Goal: Transaction & Acquisition: Purchase product/service

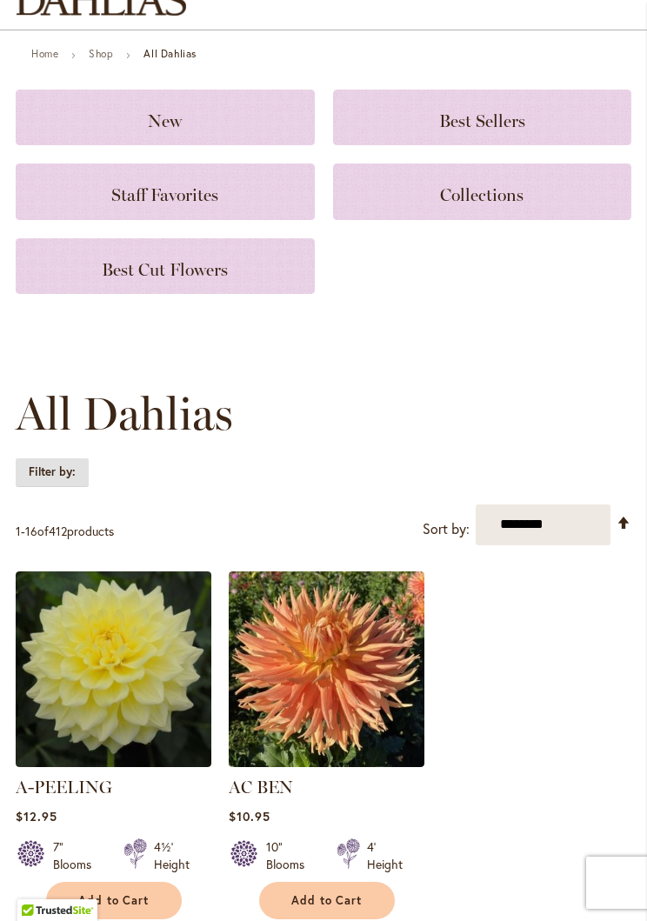
click at [64, 468] on strong "Filter by:" at bounding box center [52, 473] width 73 height 30
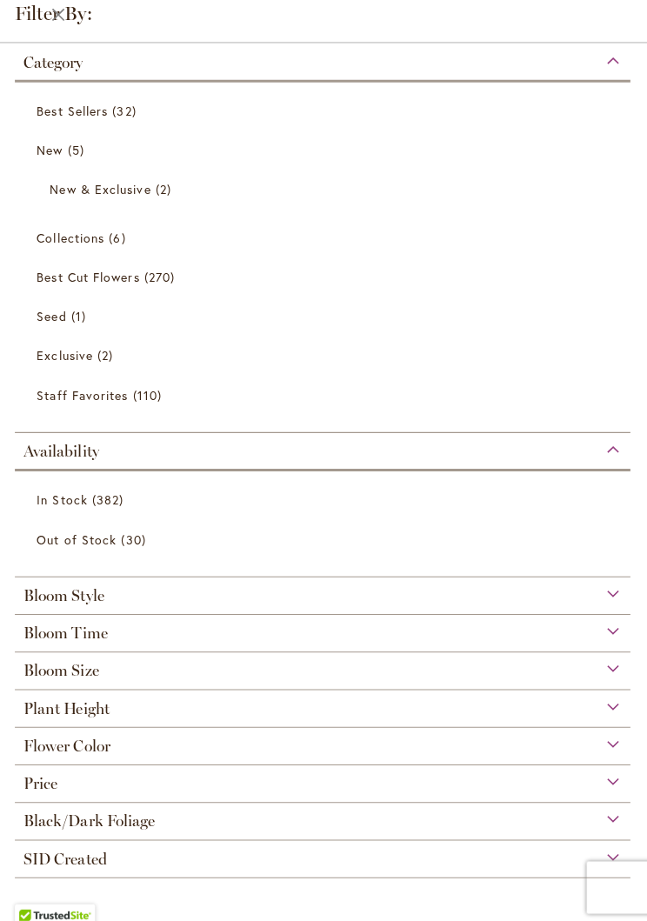
scroll to position [55, 0]
click at [102, 751] on span "Flower Color" at bounding box center [69, 741] width 86 height 19
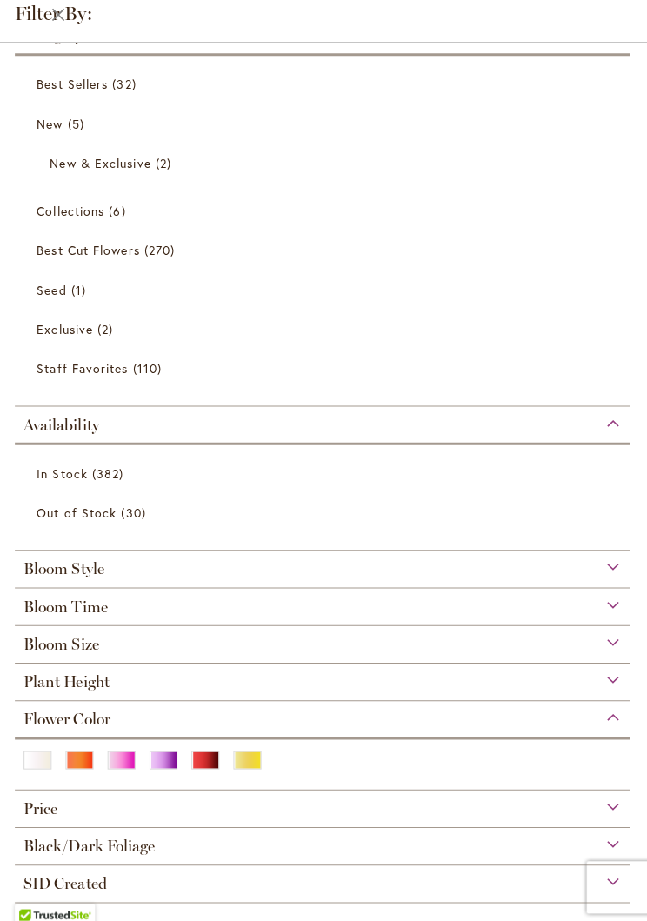
scroll to position [25, 0]
click at [210, 766] on div "Red" at bounding box center [207, 757] width 28 height 18
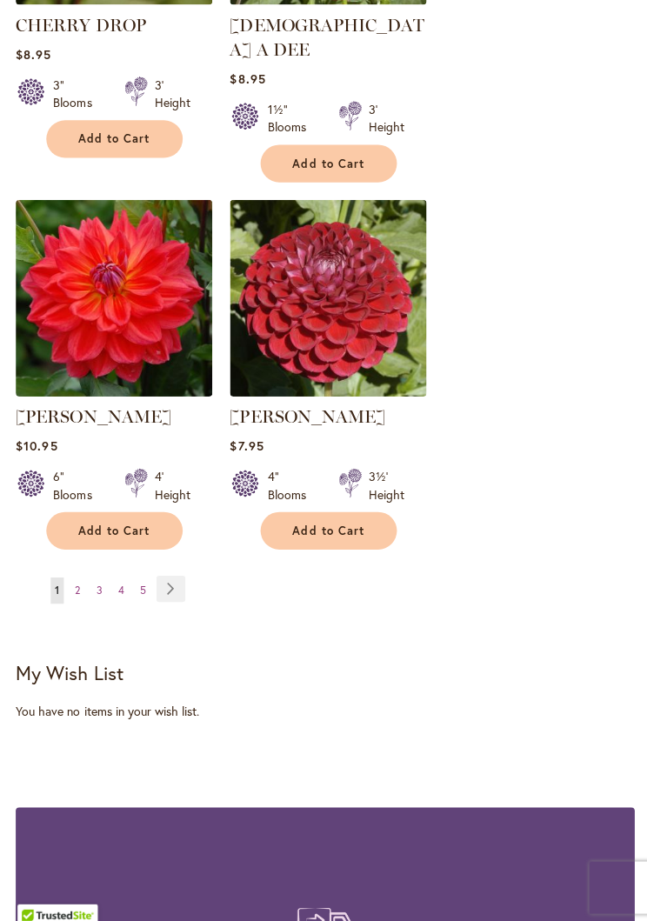
scroll to position [3008, 0]
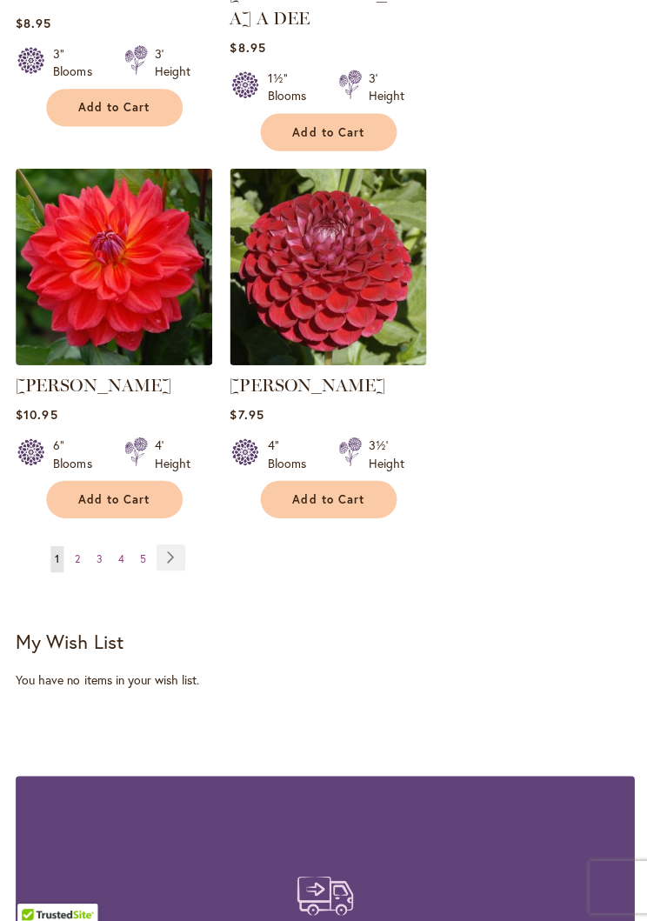
click at [172, 542] on link "Page Next" at bounding box center [170, 555] width 29 height 26
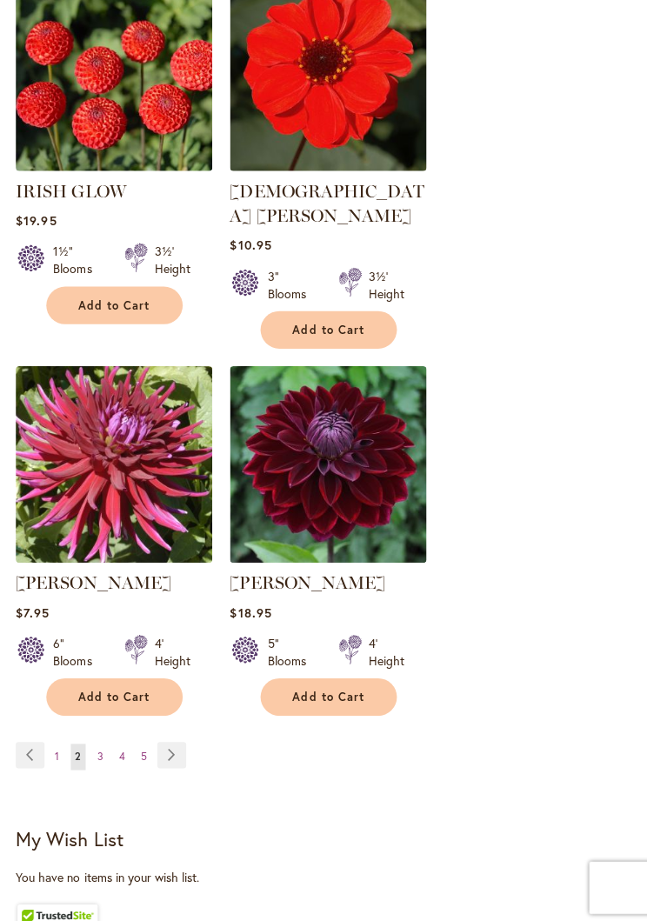
scroll to position [2870, 0]
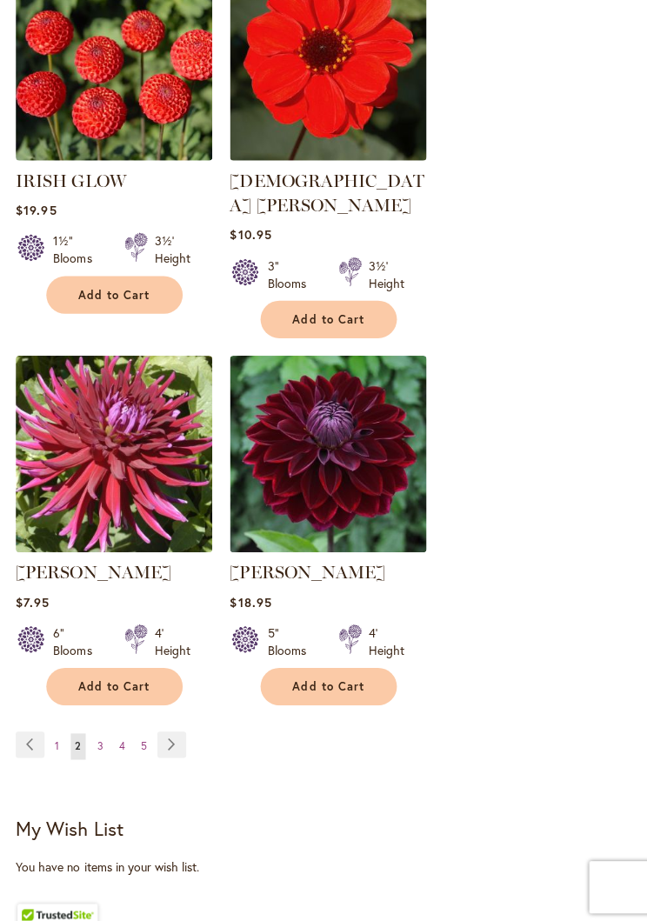
click at [35, 728] on link "Page Previous" at bounding box center [30, 741] width 29 height 26
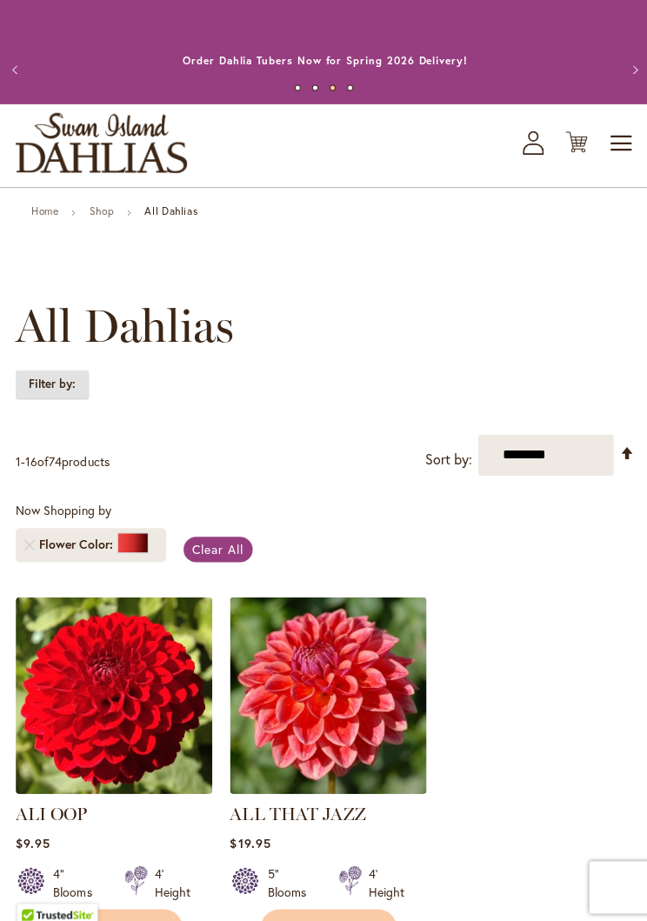
click at [62, 383] on strong "Filter by:" at bounding box center [52, 383] width 73 height 30
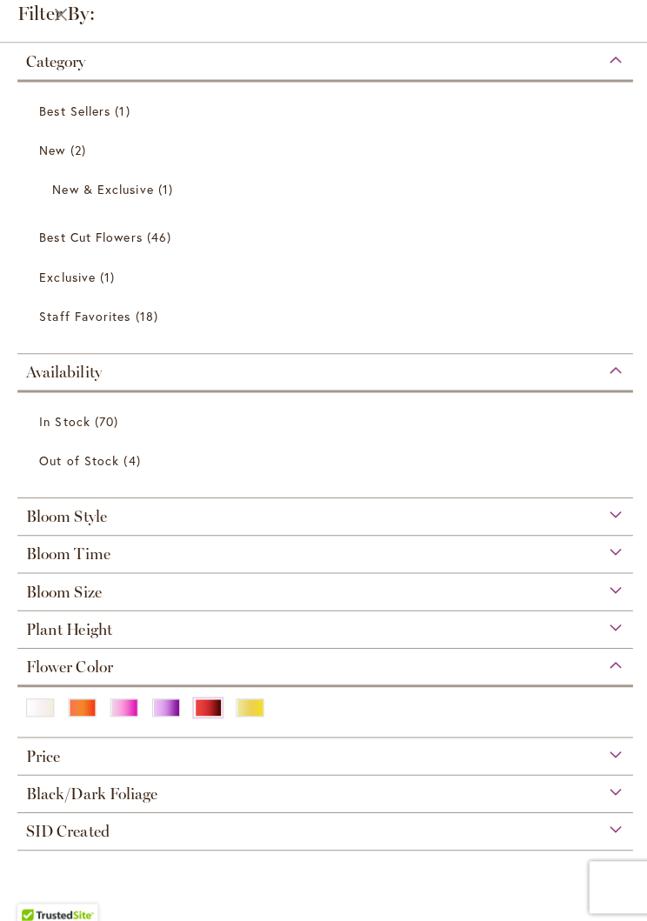
scroll to position [591, 0]
click at [162, 710] on div "Purple" at bounding box center [165, 704] width 28 height 18
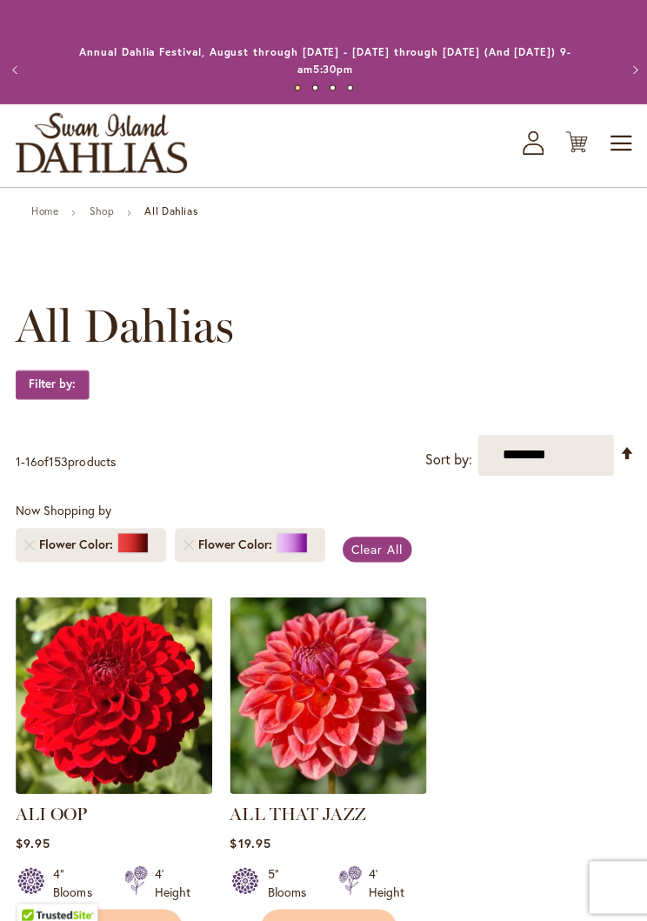
click at [371, 546] on span "Clear All" at bounding box center [375, 546] width 51 height 17
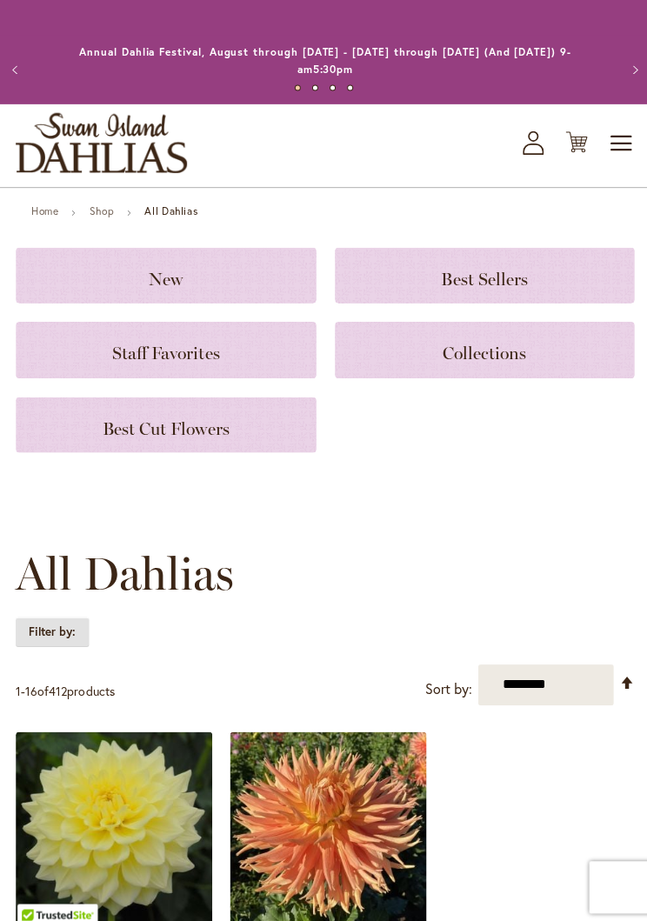
click at [61, 623] on strong "Filter by:" at bounding box center [52, 629] width 73 height 30
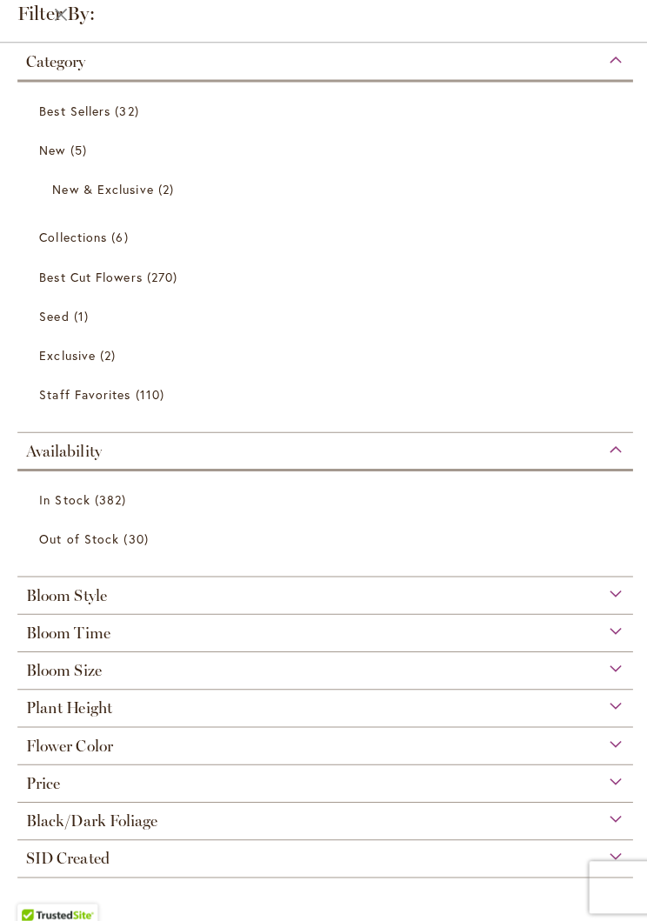
scroll to position [180, 0]
click at [144, 749] on div "Flower Color" at bounding box center [323, 738] width 612 height 28
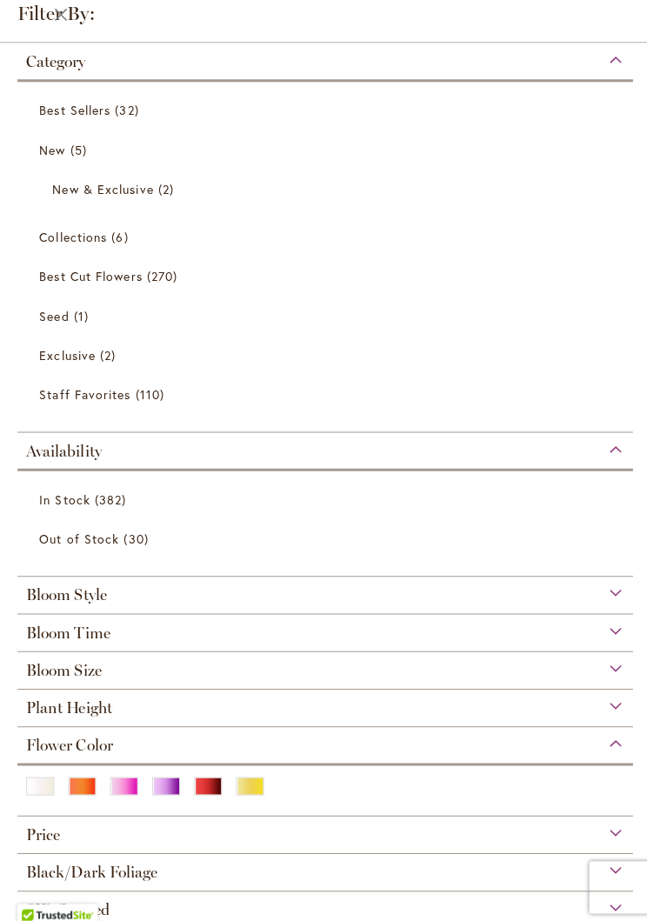
click at [164, 790] on div "Purple" at bounding box center [165, 782] width 28 height 18
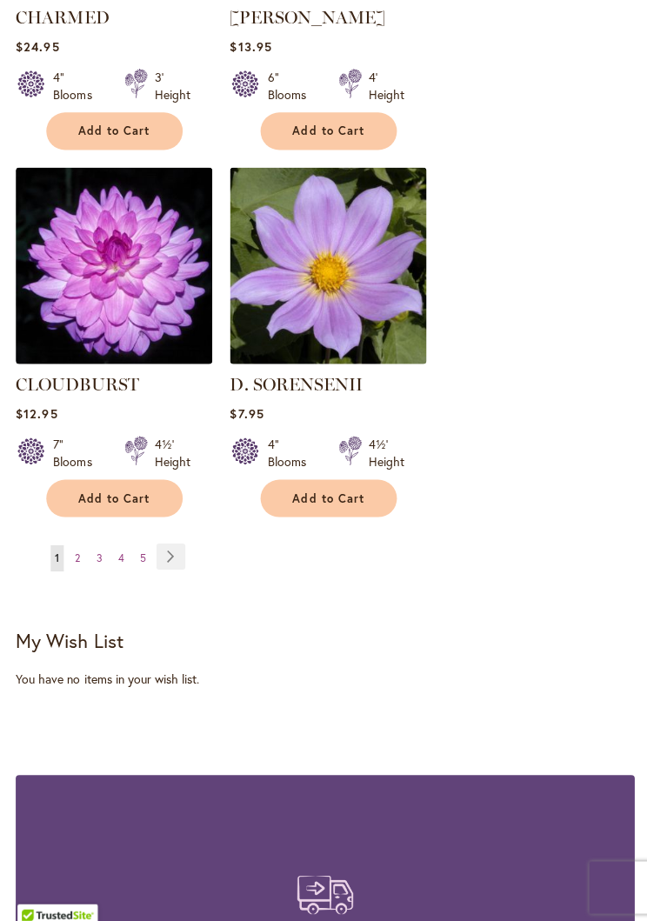
scroll to position [3016, 0]
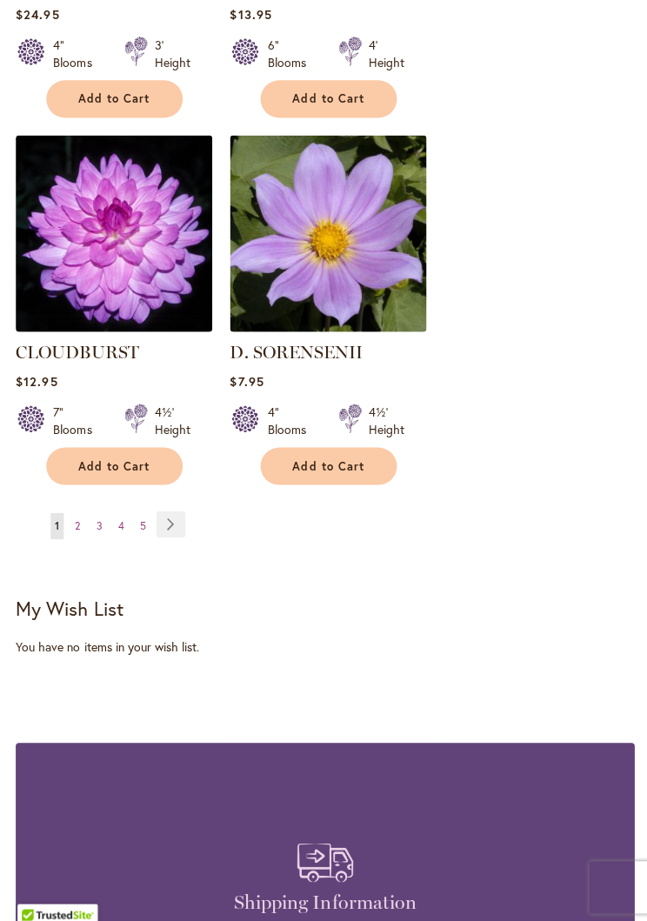
click at [164, 521] on link "Page Next" at bounding box center [170, 522] width 29 height 26
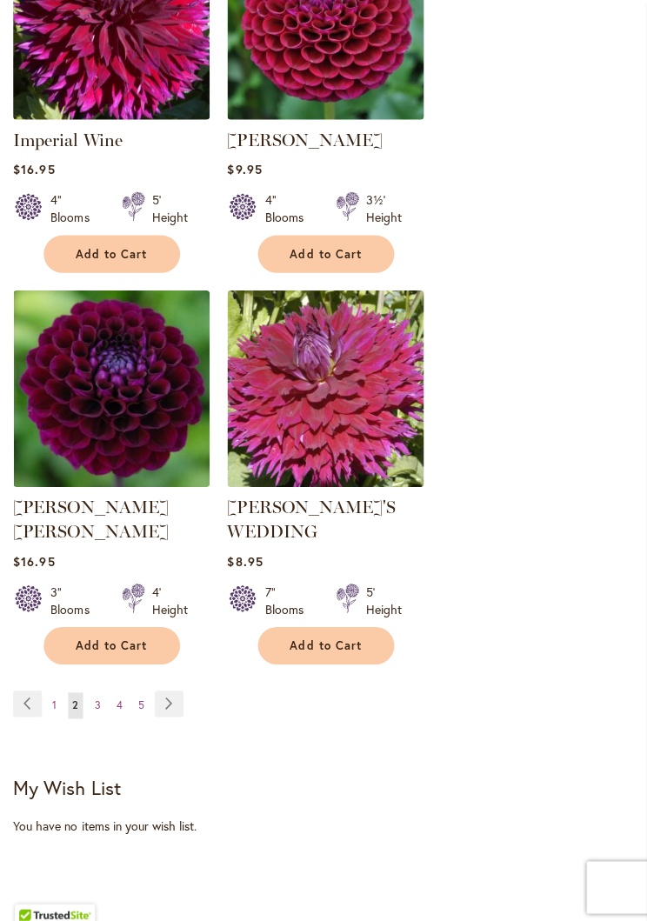
scroll to position [2974, 0]
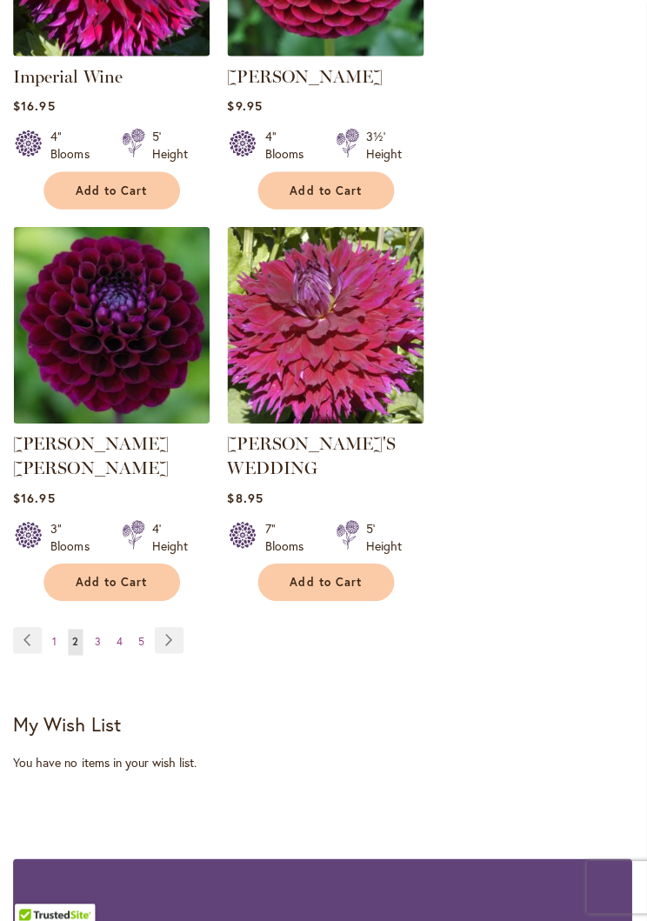
click at [164, 625] on link "Page Next" at bounding box center [171, 638] width 29 height 26
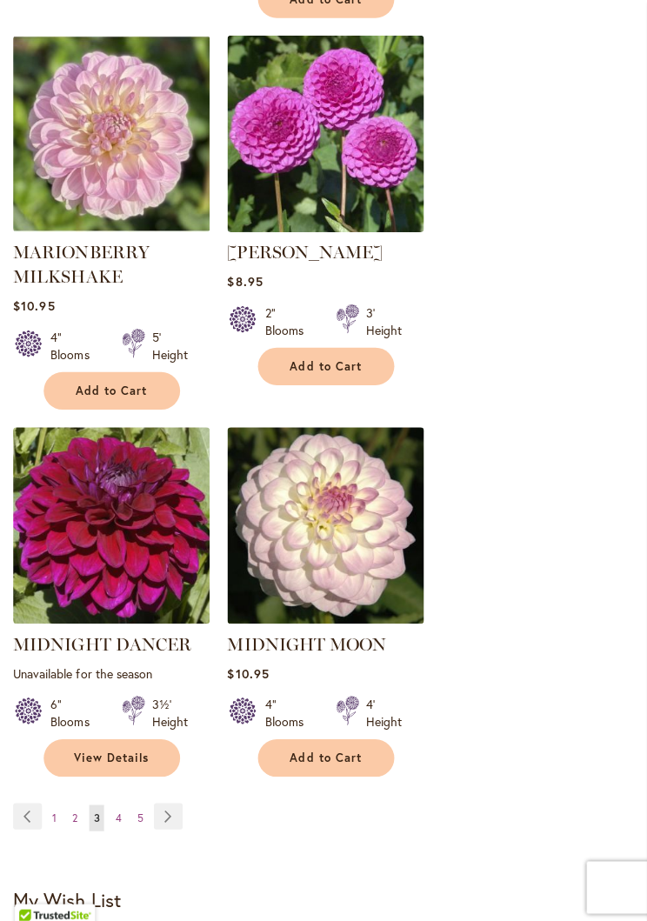
scroll to position [2824, 0]
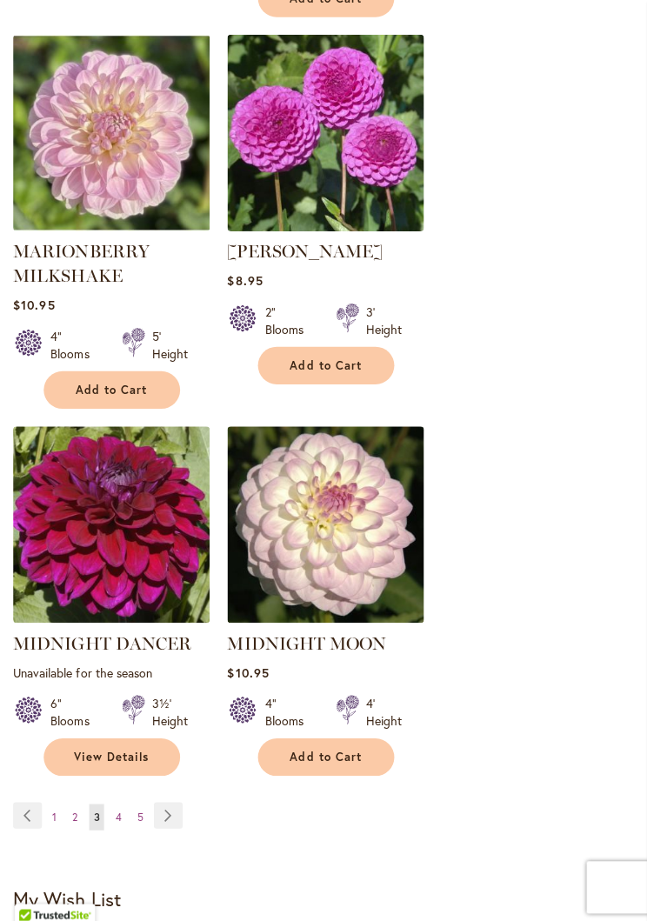
click at [171, 798] on link "Page Next" at bounding box center [170, 811] width 29 height 26
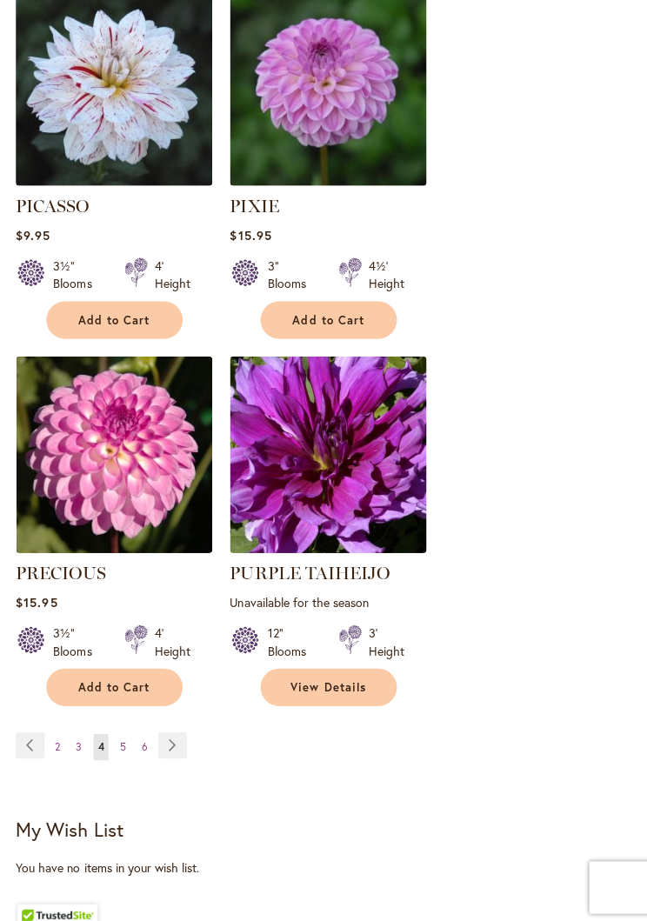
scroll to position [2875, 0]
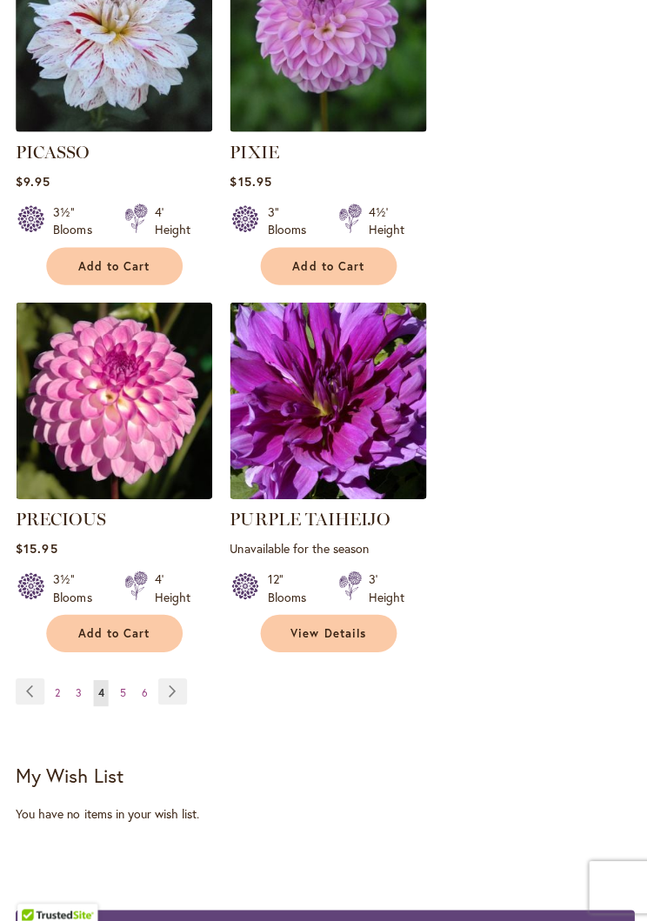
click at [179, 675] on link "Page Next" at bounding box center [171, 688] width 29 height 26
